Goal: Navigation & Orientation: Find specific page/section

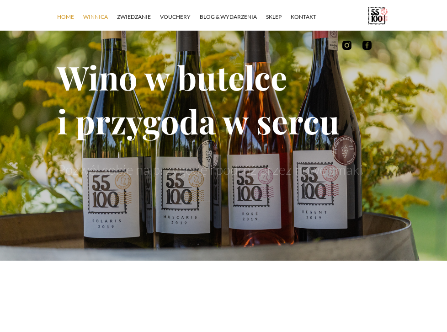
click at [83, 25] on link "winnica" at bounding box center [100, 16] width 34 height 27
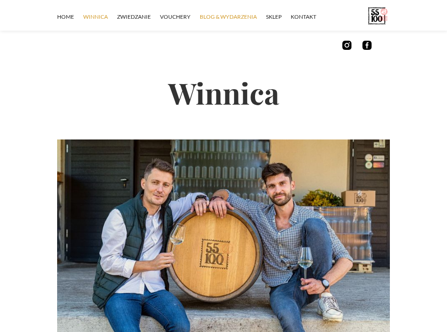
click at [215, 22] on link "Blog & Wydarzenia" at bounding box center [233, 16] width 66 height 27
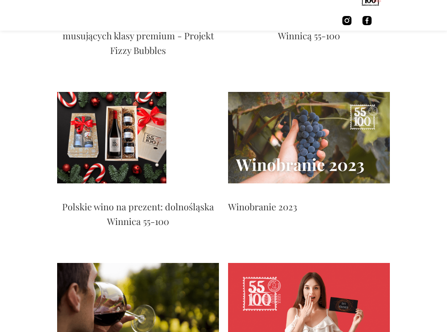
scroll to position [2055, 0]
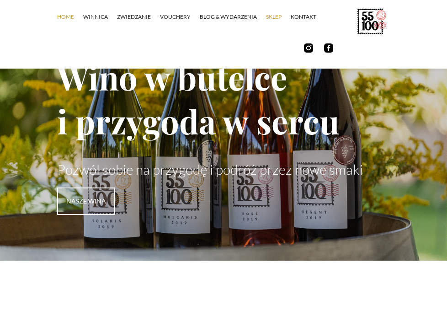
click at [266, 19] on link "SKLEP" at bounding box center [278, 16] width 25 height 27
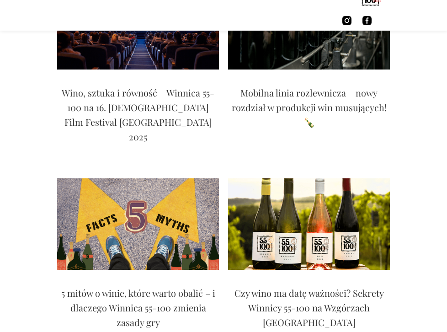
scroll to position [548, 0]
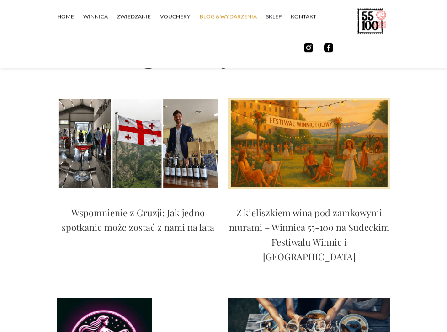
scroll to position [0, 0]
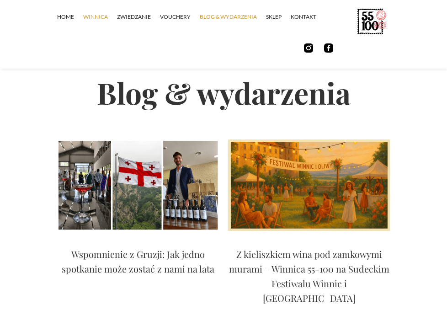
click at [83, 27] on link "winnica" at bounding box center [100, 16] width 34 height 27
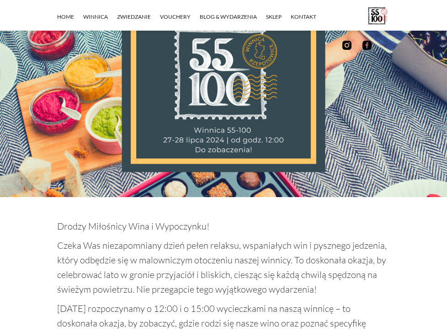
scroll to position [365, 0]
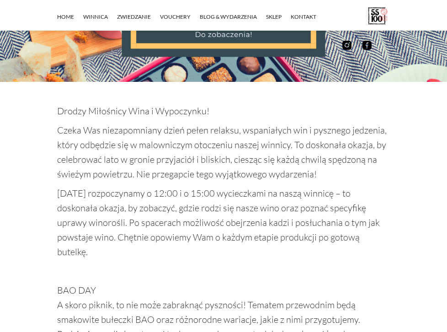
click at [276, 277] on p "‍" at bounding box center [223, 270] width 332 height 15
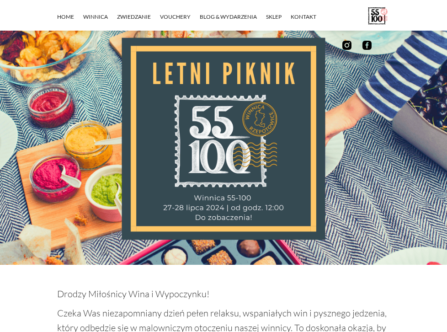
scroll to position [0, 0]
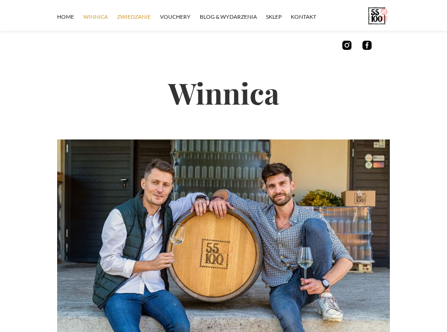
click at [117, 31] on link "ZWIEDZANIE" at bounding box center [138, 16] width 43 height 27
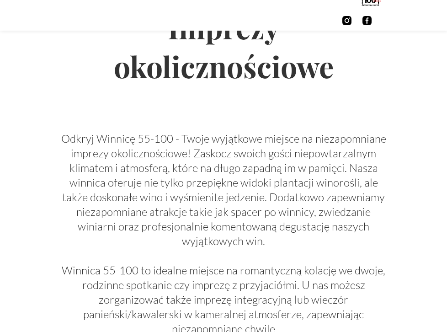
scroll to position [1096, 0]
